Goal: Transaction & Acquisition: Purchase product/service

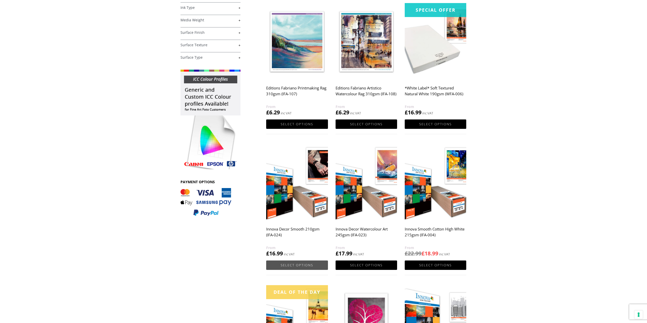
click at [303, 263] on link "Select options" at bounding box center [296, 264] width 61 height 9
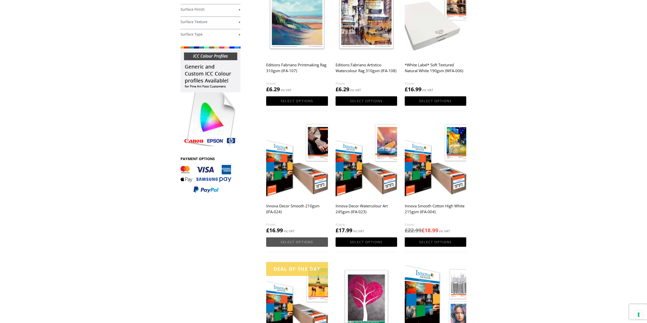
scroll to position [202, 0]
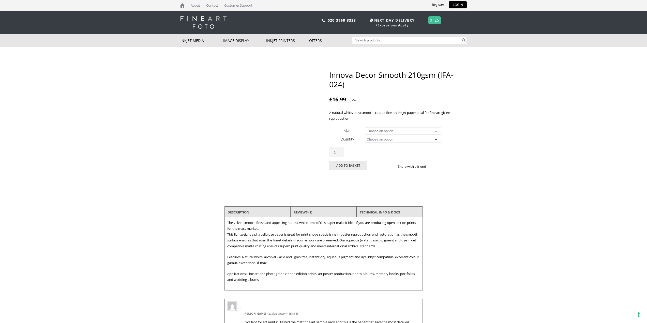
click at [432, 129] on select "Choose an option A4 Sheet A3 Sheet A3+ Sheet A2 Sheet 17" Wide Roll 24" Wide Ro…" at bounding box center [403, 131] width 76 height 7
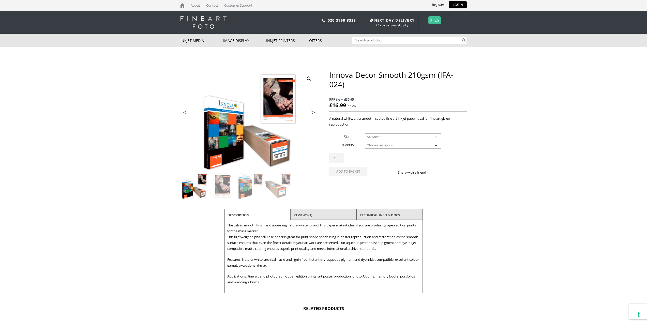
click at [365, 133] on select "Choose an option A4 Sheet A3 Sheet A3+ Sheet A2 Sheet 17" Wide Roll 24" Wide Ro…" at bounding box center [403, 136] width 76 height 7
select select "a4-sheet"
click at [420, 143] on select "Choose an option 25 Sheets" at bounding box center [403, 145] width 76 height 7
select select "25-sheets"
click at [365, 142] on select "Choose an option 25 Sheets" at bounding box center [403, 145] width 76 height 7
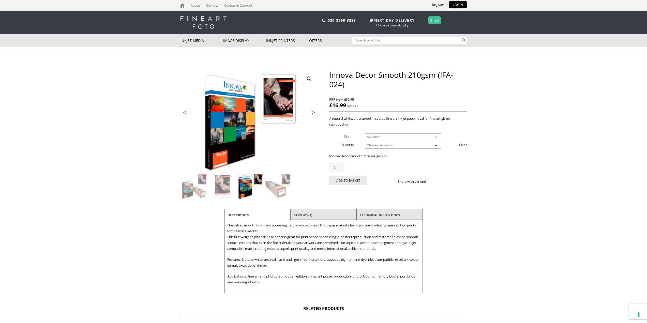
click at [431, 135] on select "Choose an option A4 Sheet A3 Sheet A3+ Sheet A2 Sheet" at bounding box center [403, 136] width 76 height 7
click at [365, 133] on select "Choose an option A4 Sheet A3 Sheet A3+ Sheet A2 Sheet" at bounding box center [403, 136] width 76 height 7
select select "a3-sheet"
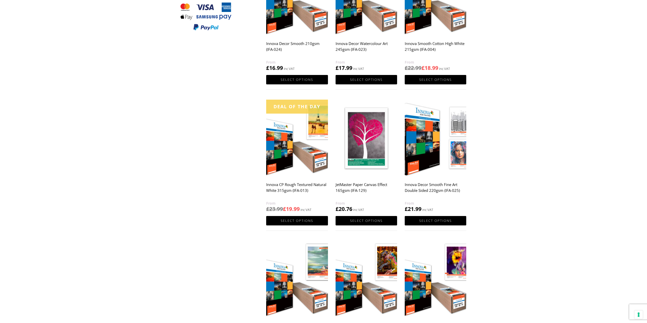
scroll to position [308, 0]
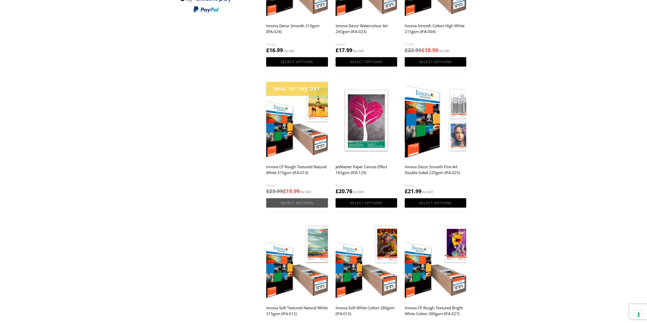
click at [296, 203] on link "Select options" at bounding box center [296, 202] width 61 height 9
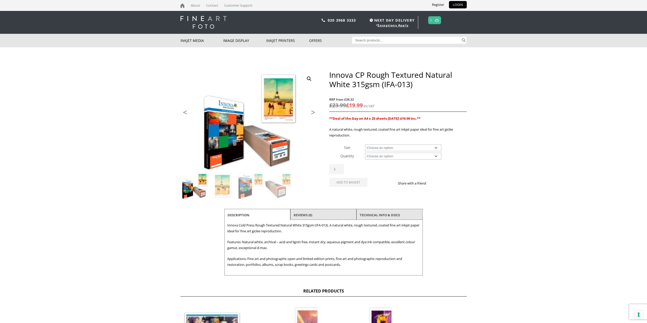
click at [408, 149] on select "Choose an option A4 Sheet A3 Sheet A3+ Sheet A2 Sheet 17" Wide Roll 24" Wide Ro…" at bounding box center [403, 147] width 76 height 7
click at [365, 144] on select "Choose an option A4 Sheet A3 Sheet A3+ Sheet A2 Sheet 17" Wide Roll 24" Wide Ro…" at bounding box center [403, 147] width 76 height 7
select select "a3-sheet"
click at [408, 154] on select "Choose an option 25 Sheets" at bounding box center [403, 156] width 76 height 7
select select "25-sheets"
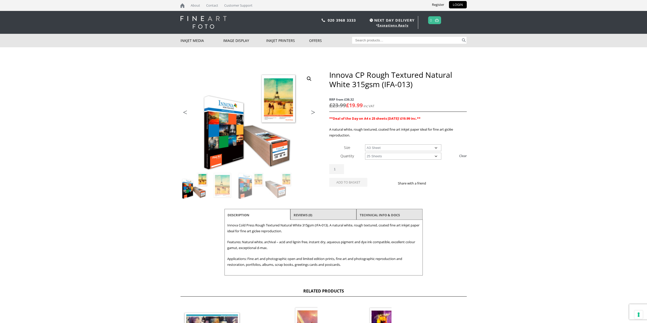
click at [365, 153] on select "Choose an option 25 Sheets" at bounding box center [403, 156] width 76 height 7
select select "a3-sheet"
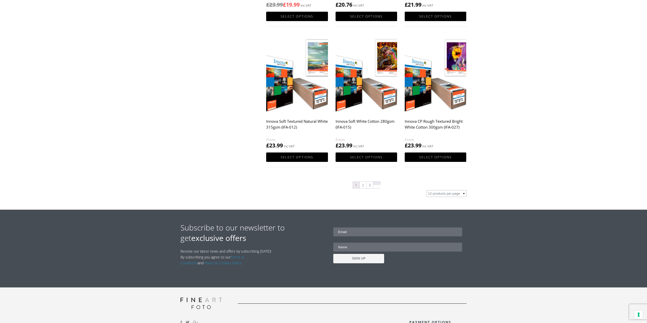
scroll to position [486, 0]
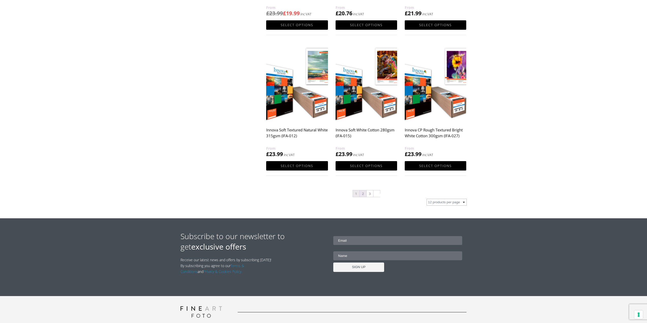
click at [362, 193] on link "2" at bounding box center [363, 193] width 7 height 7
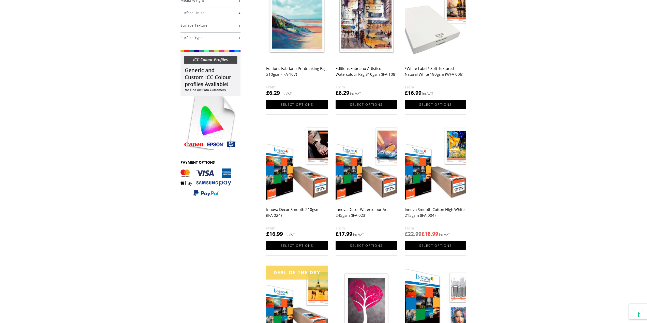
scroll to position [127, 0]
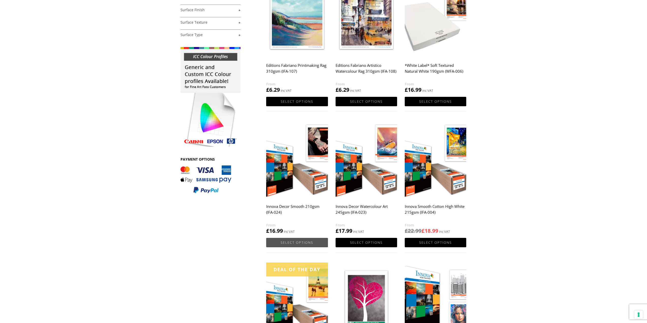
click at [293, 240] on link "Select options" at bounding box center [296, 242] width 61 height 9
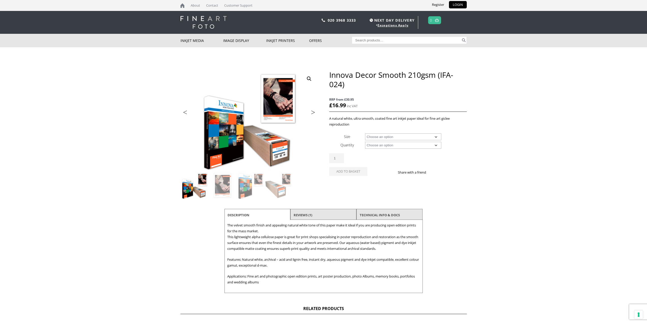
click at [436, 138] on select "Choose an option A4 Sheet A3 Sheet A3+ Sheet A2 Sheet 17" Wide Roll 24" Wide Ro…" at bounding box center [403, 136] width 76 height 7
click at [365, 133] on select "Choose an option A4 Sheet A3 Sheet A3+ Sheet A2 Sheet 17" Wide Roll 24" Wide Ro…" at bounding box center [403, 136] width 76 height 7
select select "a3-sheet"
click at [380, 146] on select "Choose an option 25 Sheets" at bounding box center [403, 145] width 76 height 7
select select "25-sheets"
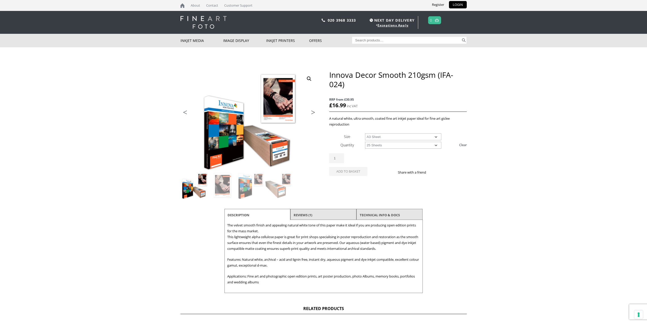
click at [365, 142] on select "Choose an option 25 Sheets" at bounding box center [403, 145] width 76 height 7
select select "a3-sheet"
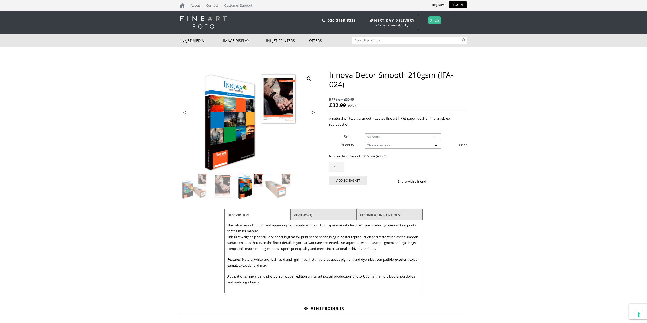
click at [393, 137] on select "Choose an option A4 Sheet A3 Sheet A3+ Sheet A2 Sheet" at bounding box center [403, 136] width 76 height 7
click at [396, 146] on select "Choose an option 25 Sheets" at bounding box center [403, 145] width 76 height 7
select select
click at [365, 142] on select "Choose an option 25 Sheets" at bounding box center [403, 145] width 76 height 7
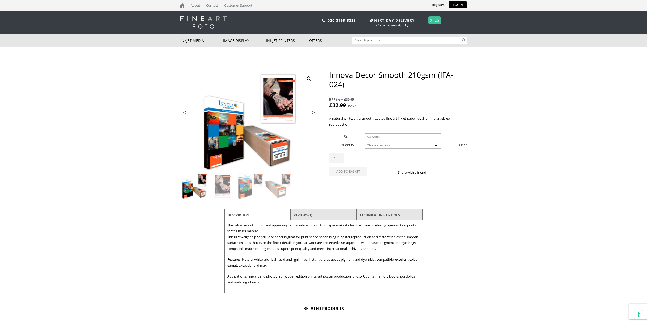
click at [390, 137] on select "Choose an option A4 Sheet A3 Sheet A3+ Sheet A2 Sheet 17" Wide Roll 24" Wide Ro…" at bounding box center [403, 136] width 76 height 7
click at [405, 145] on select "Choose an option 25 Sheets" at bounding box center [403, 145] width 76 height 7
click at [409, 136] on select "Choose an option A4 Sheet A3 Sheet A3+ Sheet A2 Sheet 17" Wide Roll 24" Wide Ro…" at bounding box center [403, 136] width 76 height 7
click at [365, 133] on select "Choose an option A4 Sheet A3 Sheet A3+ Sheet A2 Sheet 17" Wide Roll 24" Wide Ro…" at bounding box center [403, 136] width 76 height 7
select select "17-wide-roll"
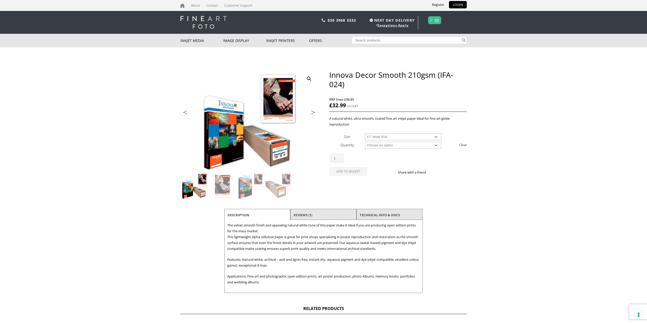
click at [415, 146] on select "Choose an option 30m" at bounding box center [403, 145] width 76 height 7
select select "30m"
click at [365, 142] on select "Choose an option 30m" at bounding box center [403, 145] width 76 height 7
select select "17-wide-roll"
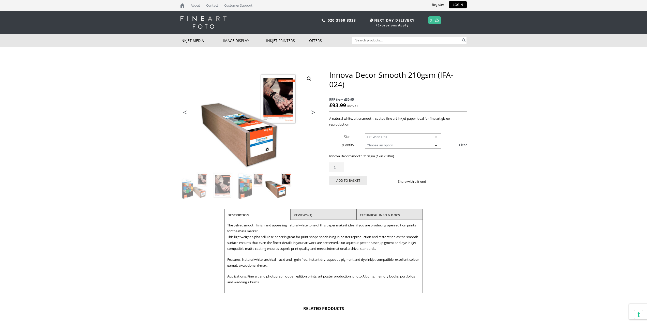
click at [433, 145] on select "Choose an option 30m" at bounding box center [403, 145] width 76 height 7
select select
click at [365, 142] on select "Choose an option 30m" at bounding box center [403, 145] width 76 height 7
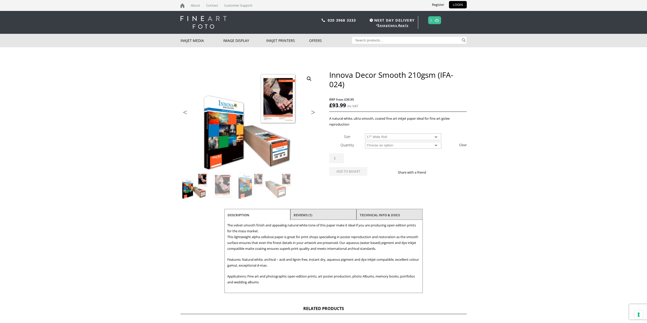
click at [429, 136] on select "Choose an option A4 Sheet A3 Sheet A3+ Sheet A2 Sheet 17" Wide Roll 24" Wide Ro…" at bounding box center [403, 136] width 76 height 7
click at [365, 133] on select "Choose an option A4 Sheet A3 Sheet A3+ Sheet A2 Sheet 17" Wide Roll 24" Wide Ro…" at bounding box center [403, 136] width 76 height 7
select select "a3-sheet"
click at [434, 143] on select "Choose an option 25 Sheets" at bounding box center [403, 145] width 76 height 7
select select "25-sheets"
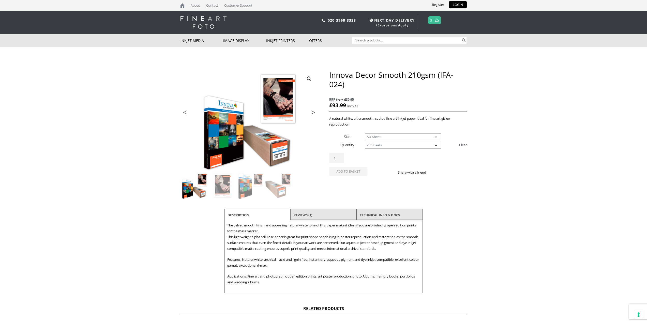
click at [365, 142] on select "Choose an option 25 Sheets" at bounding box center [403, 145] width 76 height 7
select select "a3-sheet"
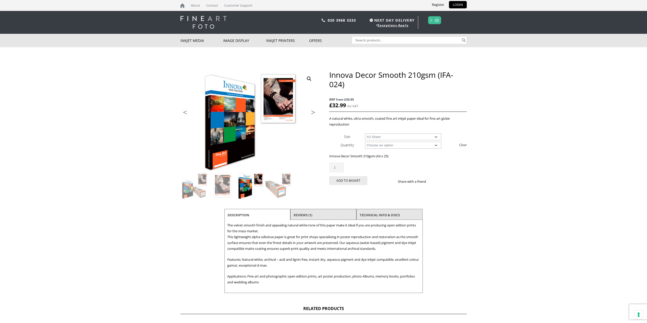
click at [340, 164] on input "1" at bounding box center [336, 167] width 15 height 10
click at [340, 165] on input "1" at bounding box center [336, 167] width 15 height 10
click at [341, 168] on input "1" at bounding box center [336, 167] width 15 height 10
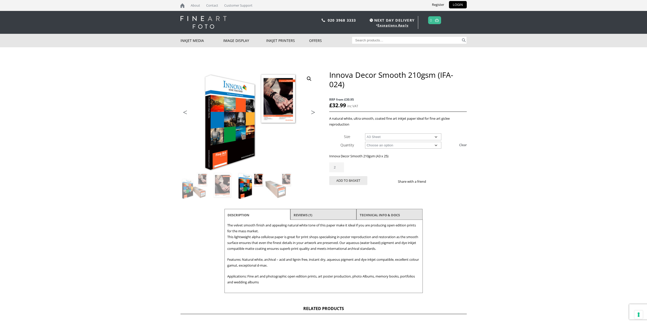
type input "2"
click at [341, 166] on input "2" at bounding box center [336, 167] width 15 height 10
click at [350, 182] on button "Add to basket" at bounding box center [348, 180] width 38 height 9
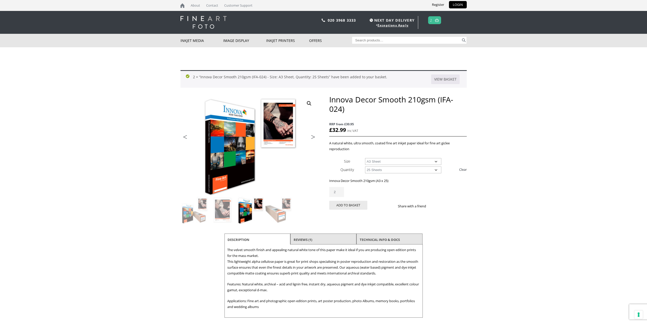
click at [435, 21] on link at bounding box center [436, 20] width 6 height 7
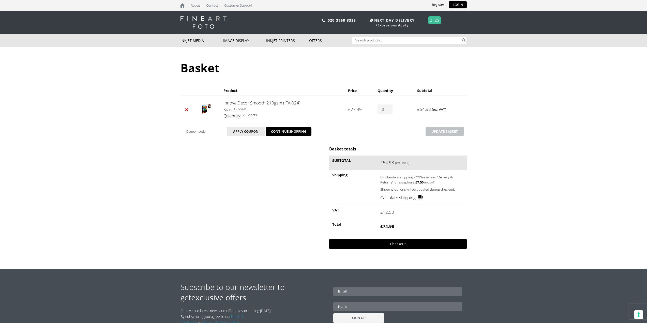
click at [395, 243] on link "Checkout" at bounding box center [397, 244] width 137 height 10
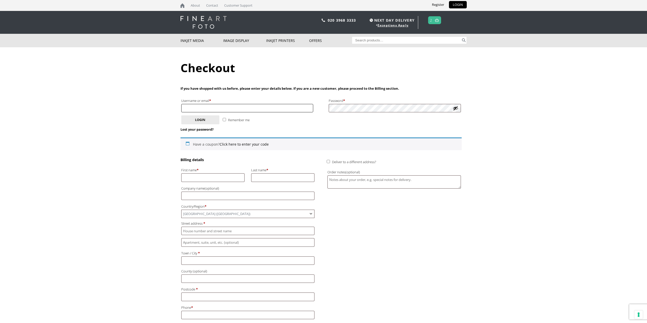
click at [208, 108] on input "Username or email * Required" at bounding box center [247, 108] width 132 height 8
click at [218, 108] on input "Username or email * Required" at bounding box center [247, 108] width 132 height 8
type input "[PERSON_NAME][EMAIL_ADDRESS][DOMAIN_NAME]"
click at [223, 119] on input "Remember me" at bounding box center [224, 119] width 3 height 3
checkbox input "true"
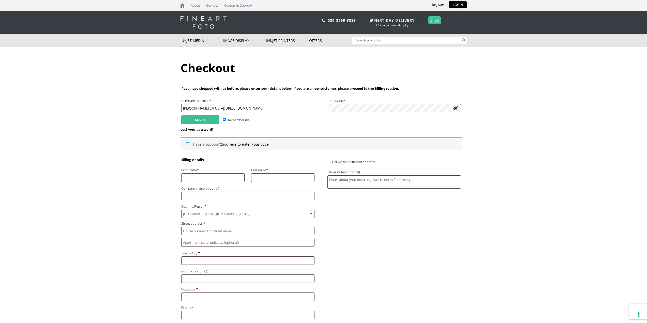
click at [194, 119] on button "Login" at bounding box center [200, 119] width 38 height 9
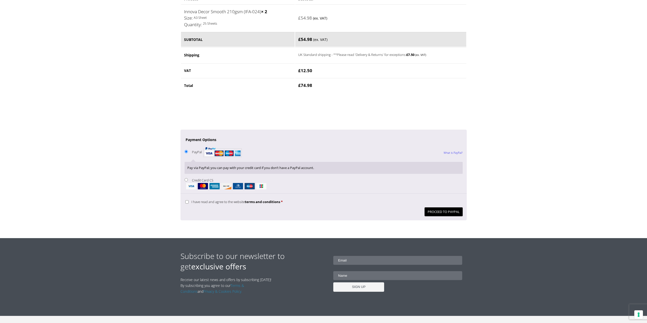
scroll to position [305, 0]
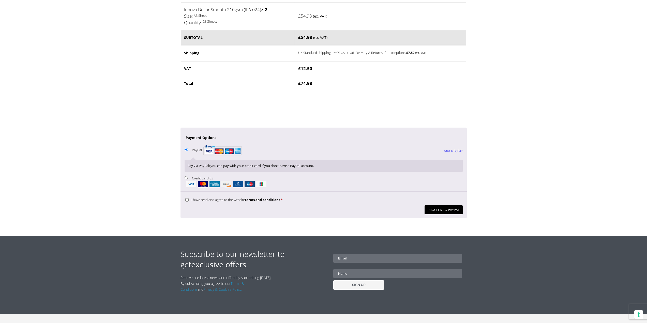
click at [187, 200] on input "I have read and agree to the website terms and conditions *" at bounding box center [186, 199] width 3 height 3
checkbox input "true"
click at [447, 211] on button "Proceed to PayPal" at bounding box center [443, 209] width 38 height 9
